Goal: Task Accomplishment & Management: Manage account settings

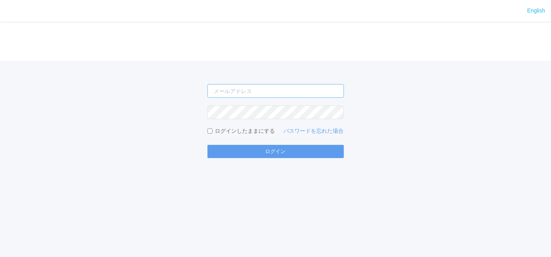
click at [253, 90] on input "email" at bounding box center [275, 91] width 136 height 14
type input "[EMAIL_ADDRESS][DOMAIN_NAME]"
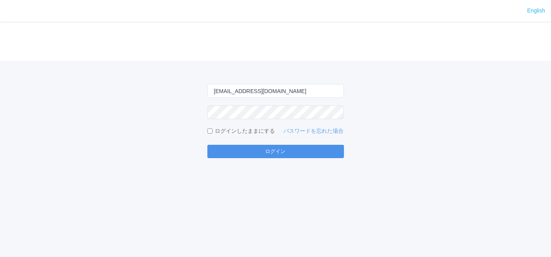
click at [254, 154] on button "ログイン" at bounding box center [275, 151] width 136 height 13
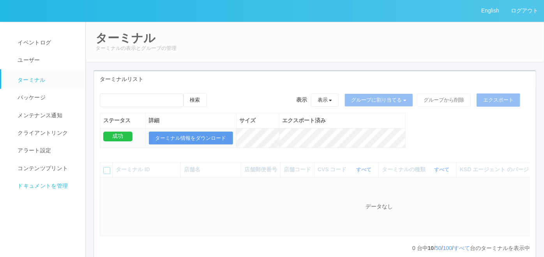
click at [49, 187] on span "ドキュメントを管理" at bounding box center [42, 186] width 52 height 6
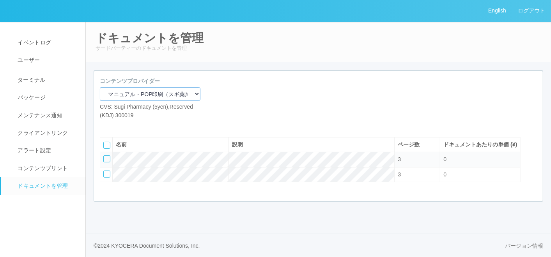
click at [161, 97] on select "マニュアル・POP印刷（スギ薬局） マニュアル・POP印刷（DY） マニュアル・POP印刷（共通） マニュアル・POP印刷（セコマ） マニュアル・POP印刷（…" at bounding box center [150, 94] width 101 height 14
select select "92e33cfa-a397-43d0-aeaa-8a96cbdf4d79"
click at [100, 87] on select "マニュアル・POP印刷（スギ薬局） マニュアル・POP印刷（DY） マニュアル・POP印刷（共通） マニュアル・POP印刷（セコマ） マニュアル・POP印刷（…" at bounding box center [150, 94] width 101 height 14
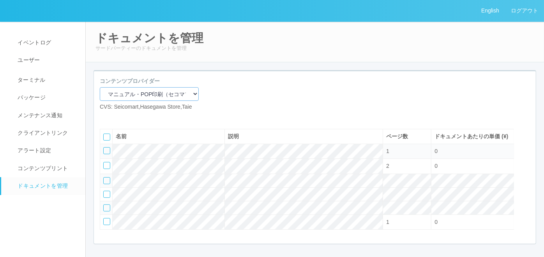
scroll to position [43, 0]
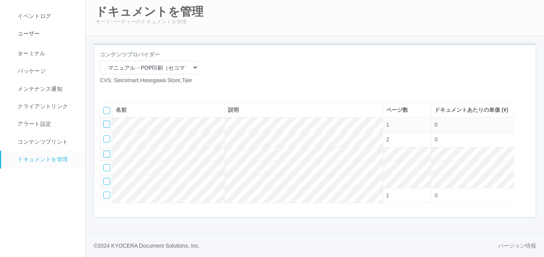
click at [106, 128] on div at bounding box center [106, 124] width 7 height 7
click at [129, 91] on icon at bounding box center [129, 91] width 0 height 0
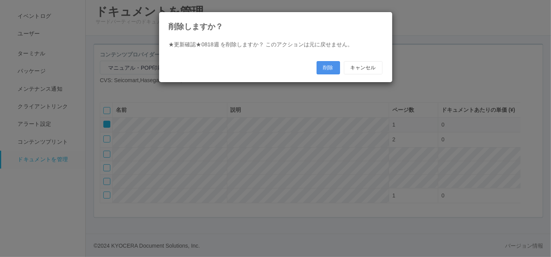
click at [330, 65] on button "削除" at bounding box center [327, 67] width 23 height 13
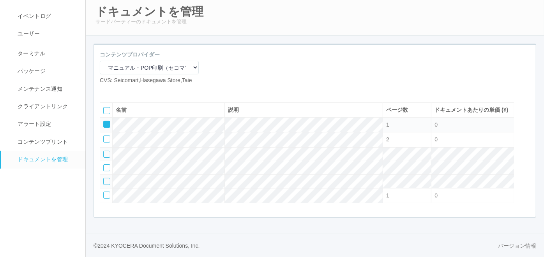
scroll to position [36, 0]
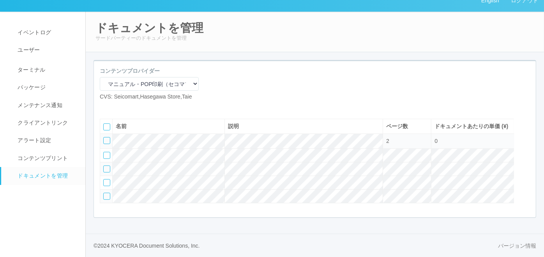
click at [106, 197] on div at bounding box center [106, 196] width 7 height 7
click at [519, 116] on div "名前 説明 ページ数 ドキュメントあたりの単価 (¥) 2 0" at bounding box center [307, 162] width 426 height 99
click at [524, 117] on div at bounding box center [526, 125] width 12 height 16
click at [104, 138] on icon at bounding box center [104, 138] width 0 height 0
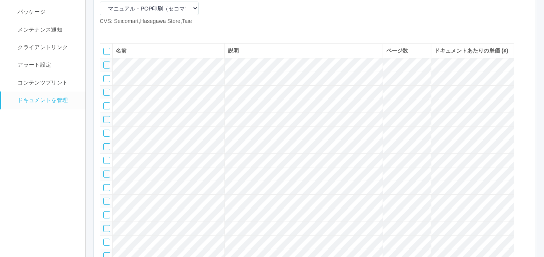
scroll to position [81, 0]
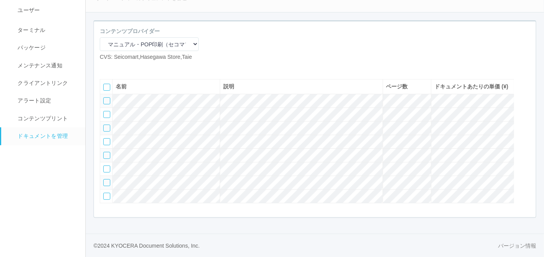
click at [106, 97] on div at bounding box center [106, 100] width 7 height 7
click at [105, 111] on div at bounding box center [106, 114] width 7 height 7
click at [106, 125] on div at bounding box center [106, 128] width 7 height 7
click at [108, 138] on div at bounding box center [106, 141] width 7 height 7
click at [129, 67] on icon at bounding box center [129, 67] width 0 height 0
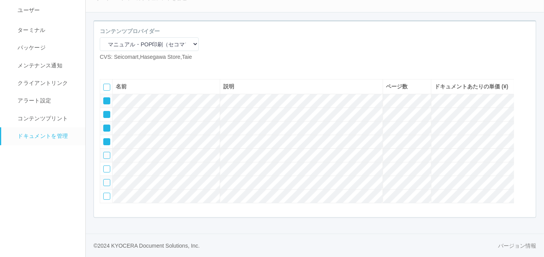
scroll to position [72, 0]
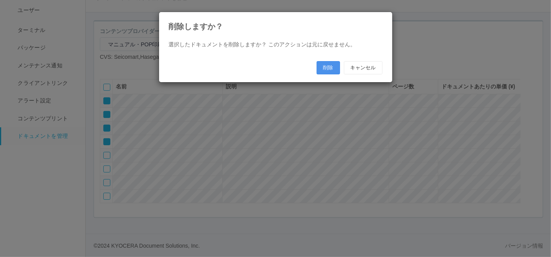
click at [329, 69] on button "削除" at bounding box center [327, 67] width 23 height 13
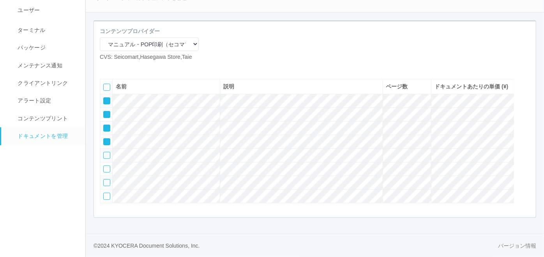
scroll to position [21, 0]
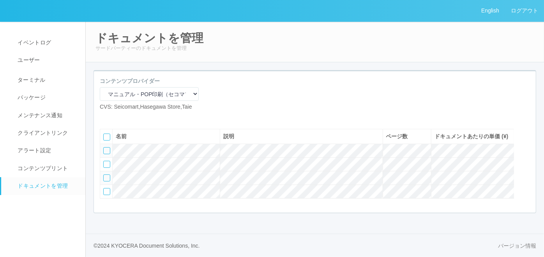
click at [117, 117] on icon at bounding box center [117, 117] width 0 height 0
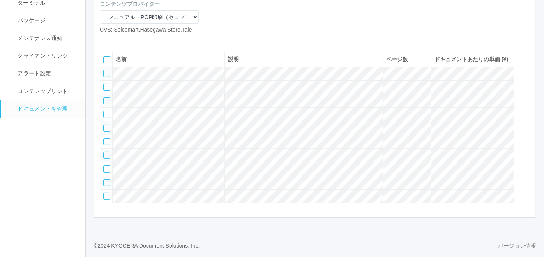
scroll to position [110, 0]
click at [104, 70] on div at bounding box center [106, 73] width 7 height 7
click at [104, 84] on div at bounding box center [106, 87] width 7 height 7
click at [104, 97] on div at bounding box center [106, 100] width 7 height 7
click at [105, 111] on div at bounding box center [106, 114] width 7 height 7
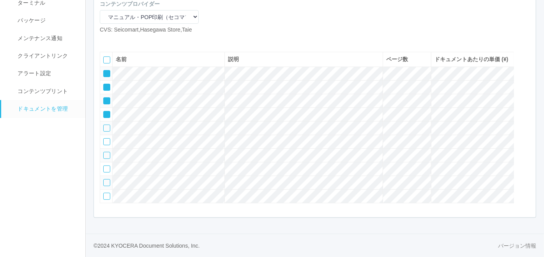
click at [106, 125] on div at bounding box center [106, 128] width 7 height 7
click at [129, 40] on icon at bounding box center [129, 40] width 0 height 0
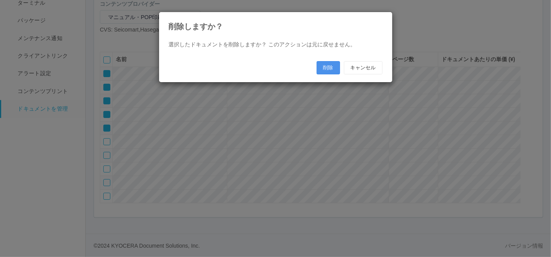
click at [323, 62] on button "削除" at bounding box center [327, 67] width 23 height 13
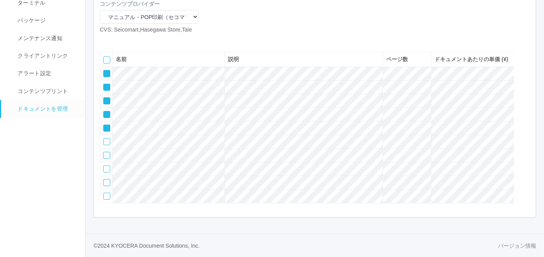
scroll to position [36, 0]
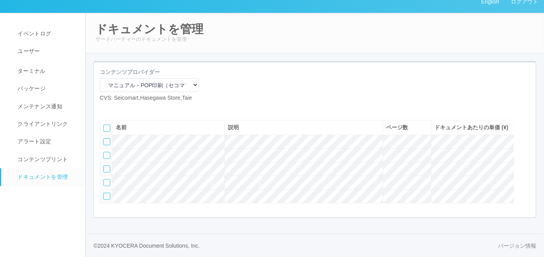
click at [117, 108] on icon at bounding box center [117, 108] width 0 height 0
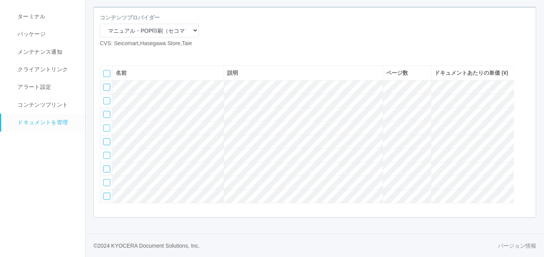
scroll to position [95, 0]
click at [107, 84] on div at bounding box center [106, 87] width 7 height 7
click at [107, 97] on div at bounding box center [106, 100] width 7 height 7
click at [107, 111] on div at bounding box center [106, 114] width 7 height 7
click at [129, 54] on icon at bounding box center [129, 54] width 0 height 0
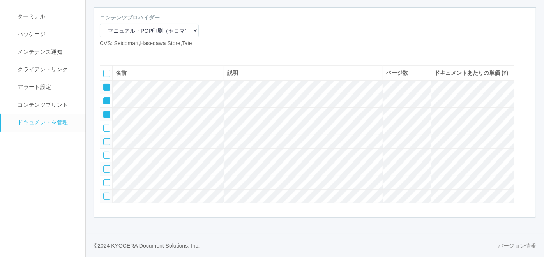
scroll to position [87, 0]
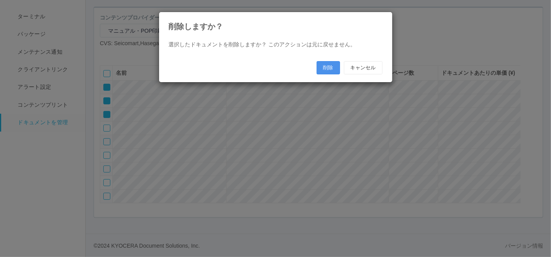
click at [321, 67] on button "削除" at bounding box center [327, 67] width 23 height 13
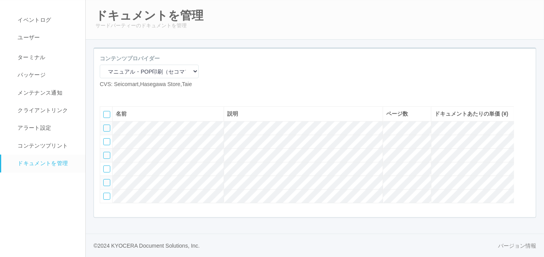
scroll to position [51, 0]
click at [106, 168] on div at bounding box center [106, 169] width 7 height 7
click at [106, 179] on div at bounding box center [106, 182] width 7 height 7
click at [104, 196] on div at bounding box center [106, 196] width 7 height 7
click at [527, 104] on div at bounding box center [526, 112] width 12 height 16
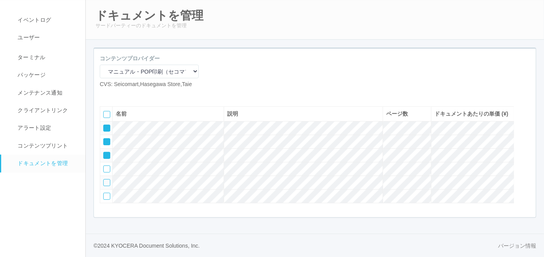
click at [104, 125] on icon at bounding box center [104, 125] width 0 height 0
click at [107, 138] on div at bounding box center [106, 141] width 7 height 7
click at [104, 153] on icon at bounding box center [104, 153] width 0 height 0
click at [117, 95] on icon at bounding box center [117, 95] width 0 height 0
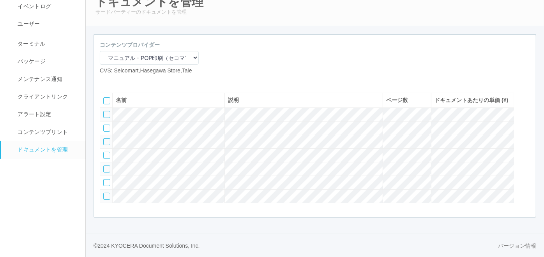
scroll to position [66, 0]
click at [106, 125] on div at bounding box center [106, 128] width 7 height 7
click at [105, 138] on div at bounding box center [106, 141] width 7 height 7
click at [108, 152] on div at bounding box center [106, 155] width 7 height 7
click at [129, 81] on icon at bounding box center [129, 81] width 0 height 0
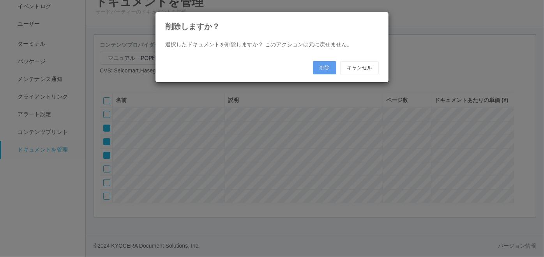
scroll to position [58, 0]
click at [323, 65] on button "削除" at bounding box center [327, 67] width 23 height 13
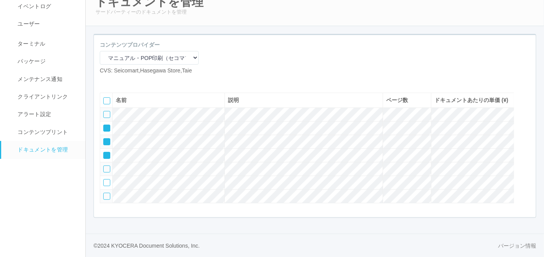
scroll to position [21, 0]
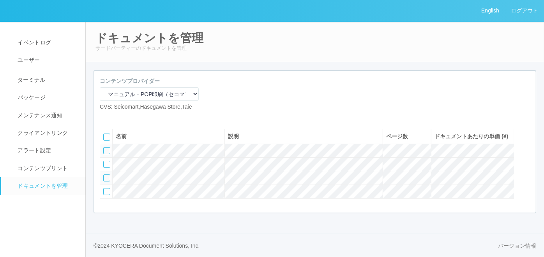
click at [117, 117] on icon at bounding box center [117, 117] width 0 height 0
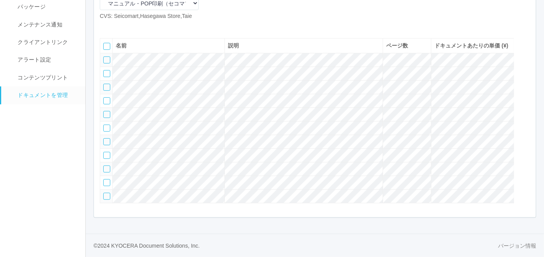
scroll to position [125, 0]
click at [104, 57] on div at bounding box center [106, 60] width 7 height 7
click at [104, 70] on div at bounding box center [106, 73] width 7 height 7
click at [106, 81] on td at bounding box center [106, 88] width 12 height 14
click at [106, 84] on div at bounding box center [106, 87] width 7 height 7
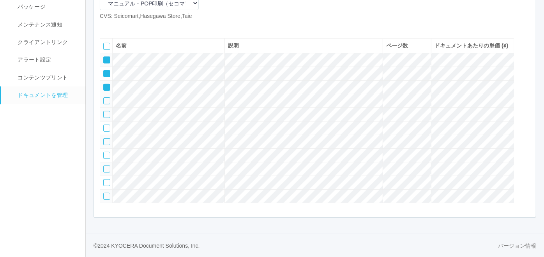
click at [106, 97] on div at bounding box center [106, 100] width 7 height 7
click at [105, 111] on div at bounding box center [106, 114] width 7 height 7
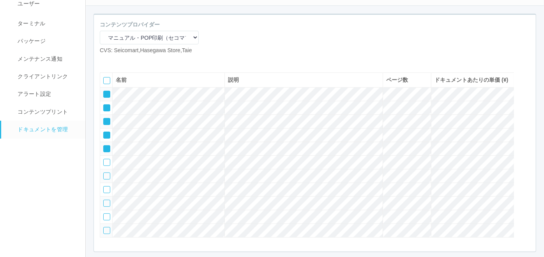
scroll to position [0, 0]
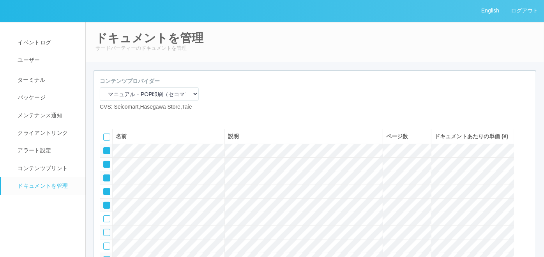
click at [129, 117] on icon at bounding box center [129, 117] width 0 height 0
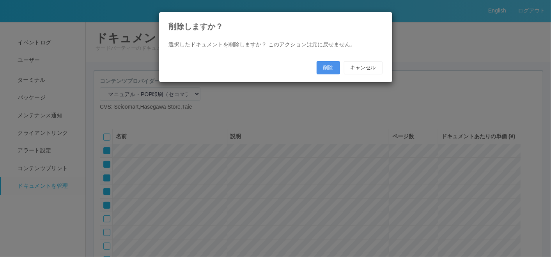
click at [329, 64] on button "削除" at bounding box center [327, 67] width 23 height 13
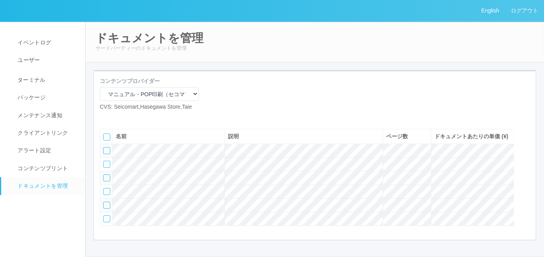
scroll to position [43, 0]
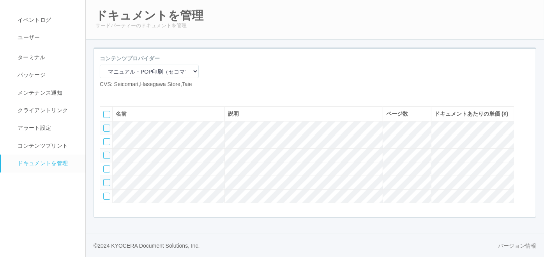
click at [117, 95] on icon at bounding box center [117, 95] width 0 height 0
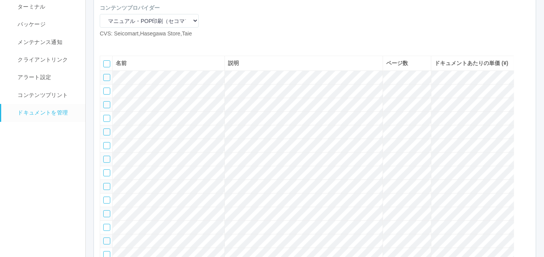
scroll to position [0, 0]
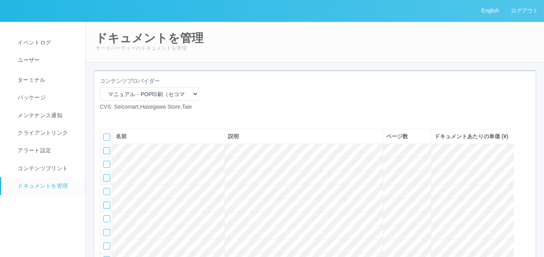
click at [117, 117] on icon at bounding box center [117, 117] width 0 height 0
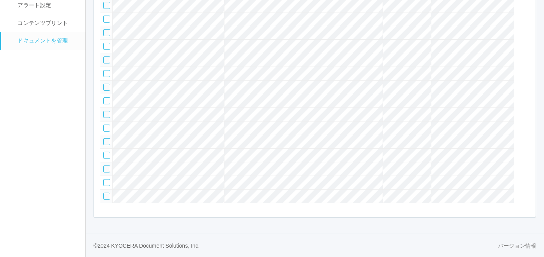
scroll to position [125, 0]
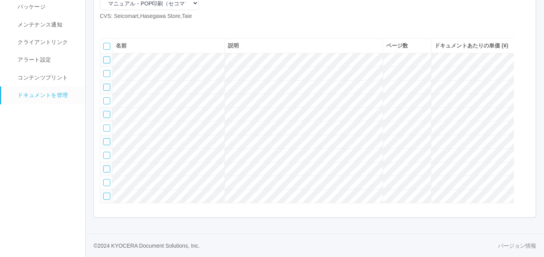
click at [104, 57] on div at bounding box center [106, 60] width 7 height 7
click at [104, 70] on div at bounding box center [106, 73] width 7 height 7
click at [108, 84] on div at bounding box center [106, 87] width 7 height 7
click at [107, 97] on div at bounding box center [106, 100] width 7 height 7
click at [106, 111] on div at bounding box center [106, 114] width 7 height 7
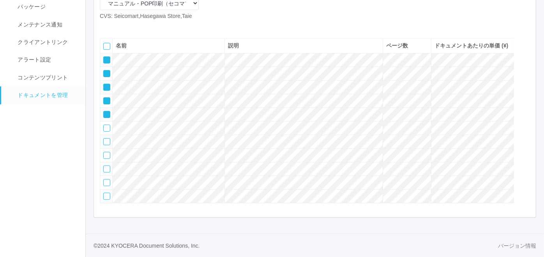
scroll to position [82, 0]
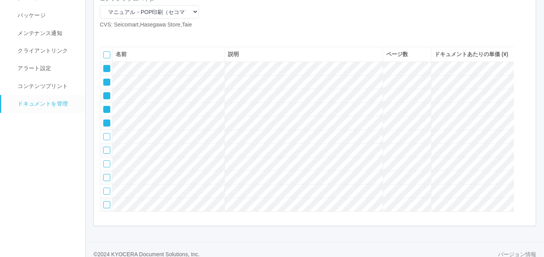
click at [129, 35] on icon at bounding box center [129, 35] width 0 height 0
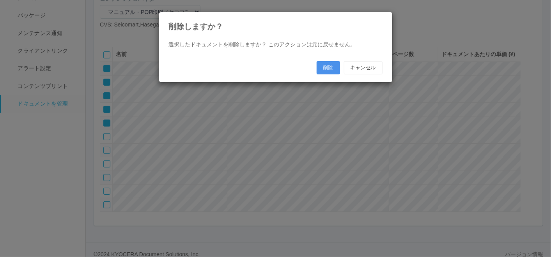
click at [328, 68] on button "削除" at bounding box center [327, 67] width 23 height 13
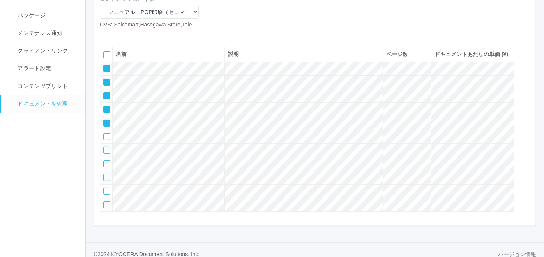
scroll to position [51, 0]
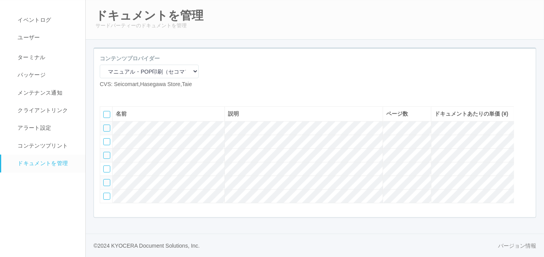
click at [117, 95] on icon at bounding box center [117, 95] width 0 height 0
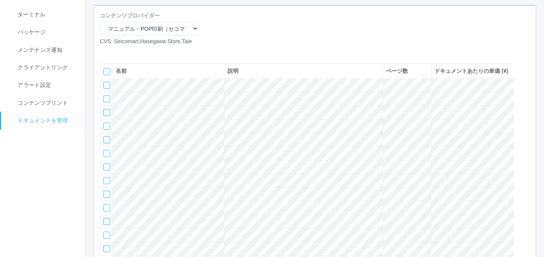
scroll to position [55, 0]
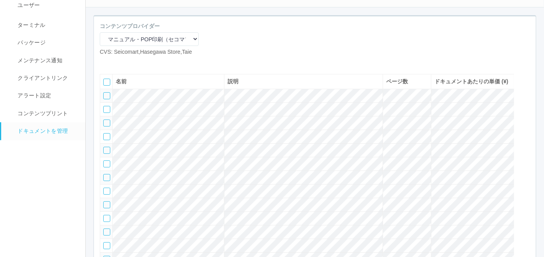
click at [117, 62] on icon at bounding box center [117, 62] width 0 height 0
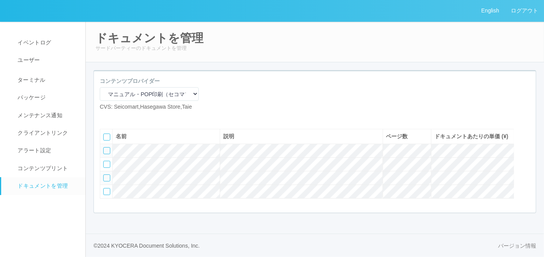
scroll to position [21, 0]
click at [117, 117] on icon at bounding box center [117, 117] width 0 height 0
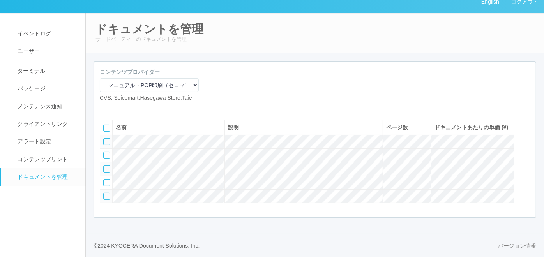
scroll to position [36, 0]
click at [117, 108] on icon at bounding box center [117, 108] width 0 height 0
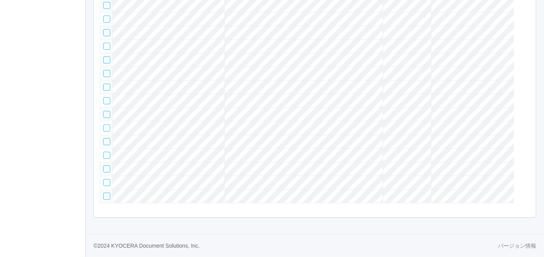
scroll to position [51, 0]
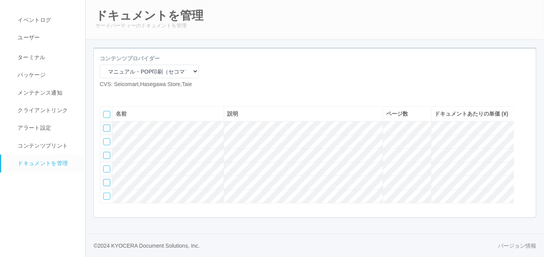
click at [117, 95] on icon at bounding box center [117, 95] width 0 height 0
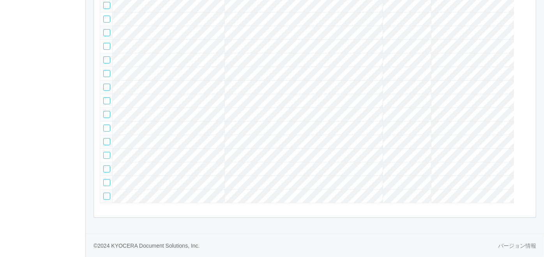
scroll to position [21, 0]
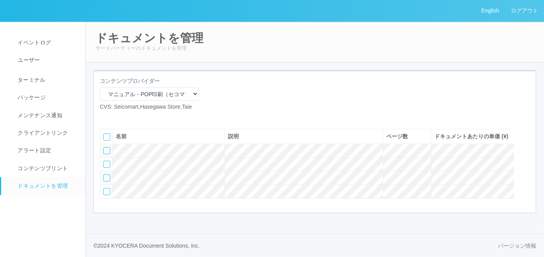
click at [117, 117] on icon at bounding box center [117, 117] width 0 height 0
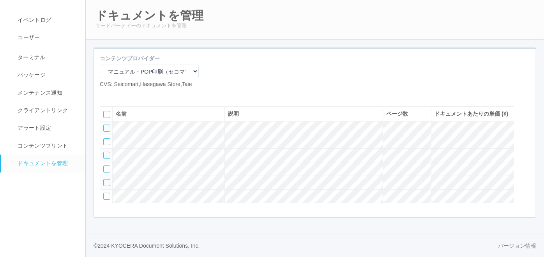
scroll to position [51, 0]
click at [117, 95] on icon at bounding box center [117, 95] width 0 height 0
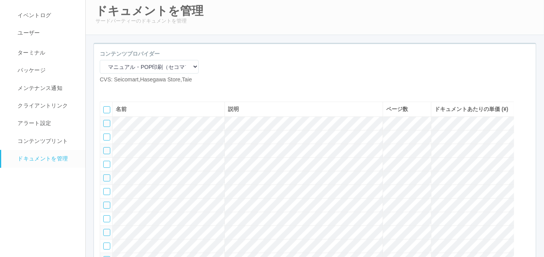
scroll to position [0, 0]
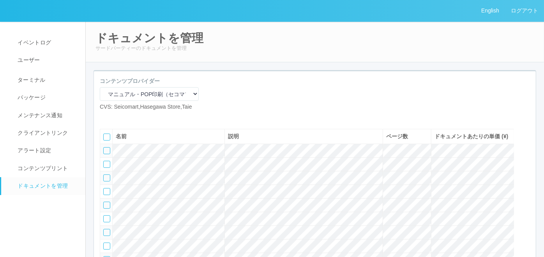
click at [117, 117] on icon at bounding box center [117, 117] width 0 height 0
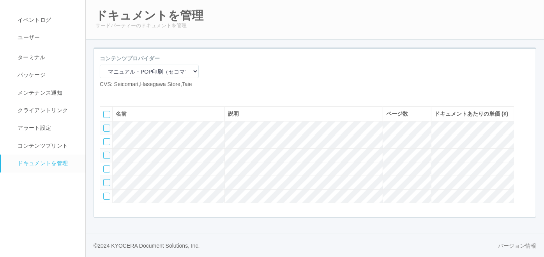
scroll to position [51, 0]
click at [117, 95] on icon at bounding box center [117, 95] width 0 height 0
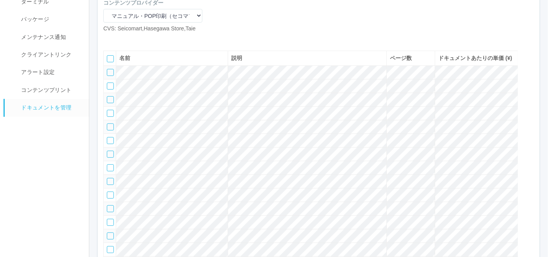
scroll to position [0, 0]
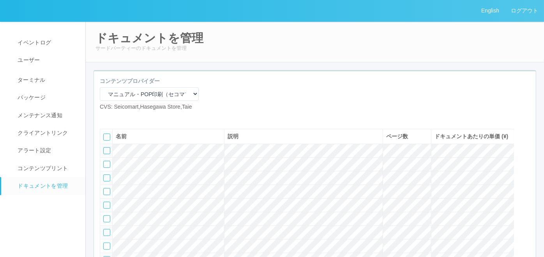
click at [117, 117] on icon at bounding box center [117, 117] width 0 height 0
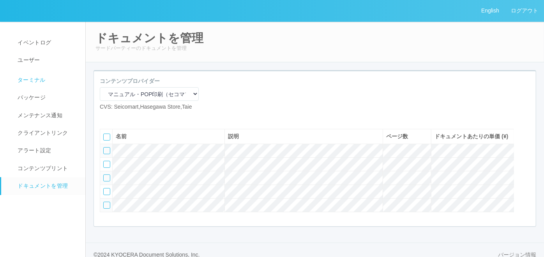
click at [39, 78] on span "ターミナル" at bounding box center [31, 80] width 30 height 6
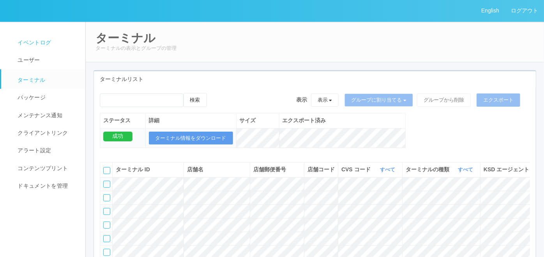
click at [42, 43] on span "イベントログ" at bounding box center [33, 42] width 35 height 6
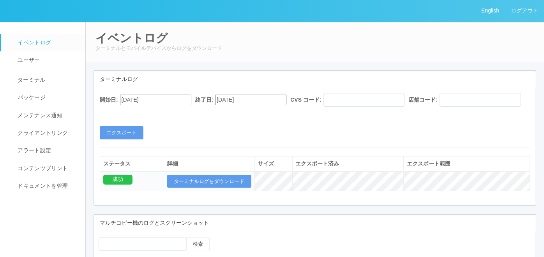
click at [159, 104] on input "[DATE]" at bounding box center [155, 100] width 71 height 11
click at [132, 112] on button "button" at bounding box center [129, 111] width 6 height 2
type input "[DATE]"
click at [268, 95] on input "[DATE]" at bounding box center [250, 100] width 71 height 11
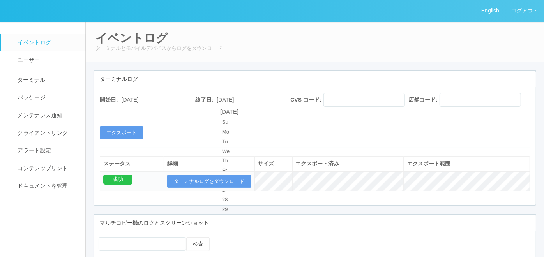
click at [132, 140] on button "エクスポート" at bounding box center [122, 132] width 44 height 13
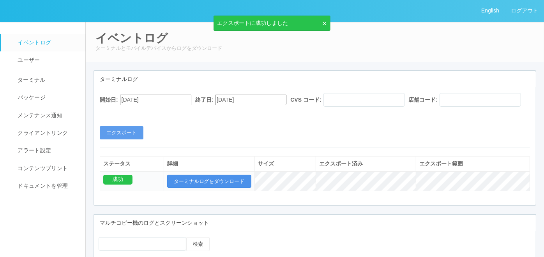
click at [191, 188] on button "ターミナルログをダウンロード" at bounding box center [209, 181] width 84 height 13
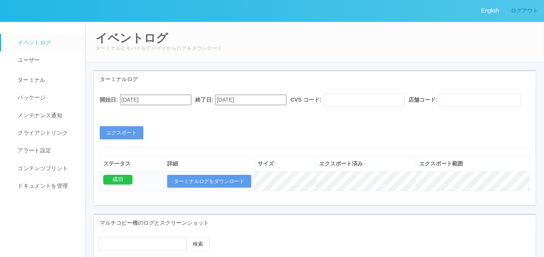
click at [514, 8] on link "ログアウト" at bounding box center [524, 10] width 39 height 21
